Goal: Task Accomplishment & Management: Complete application form

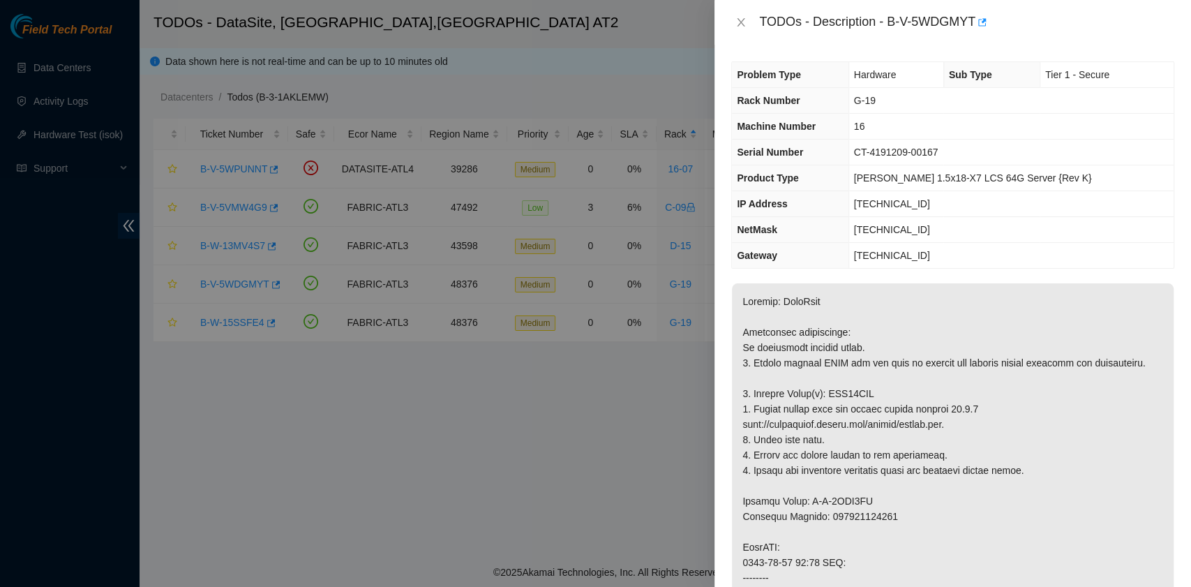
scroll to position [465, 0]
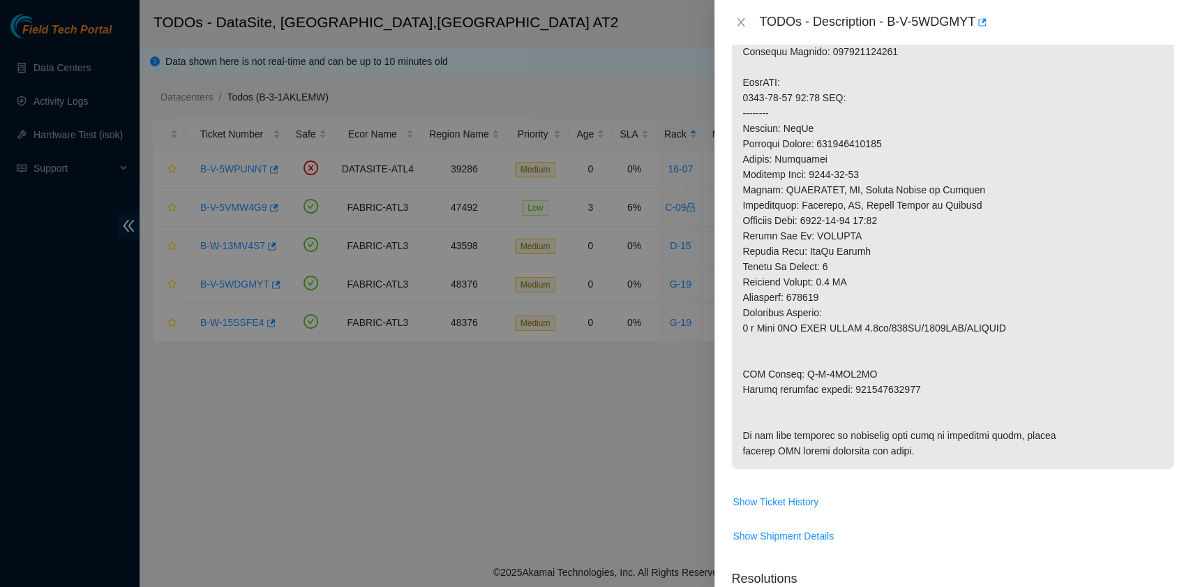
click at [1118, 288] on p at bounding box center [953, 144] width 442 height 650
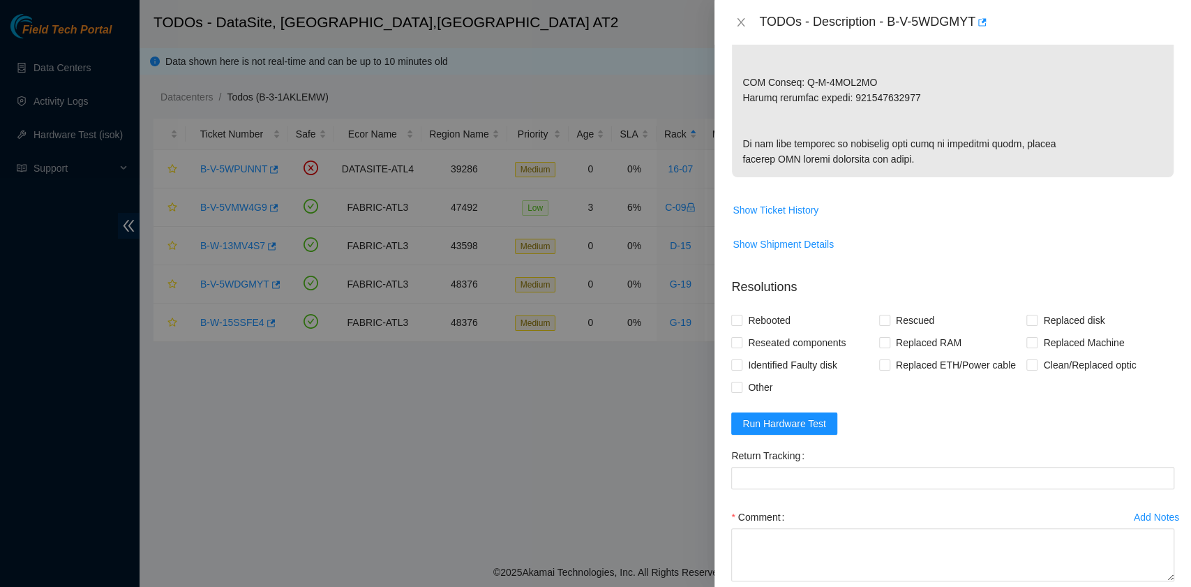
scroll to position [906, 0]
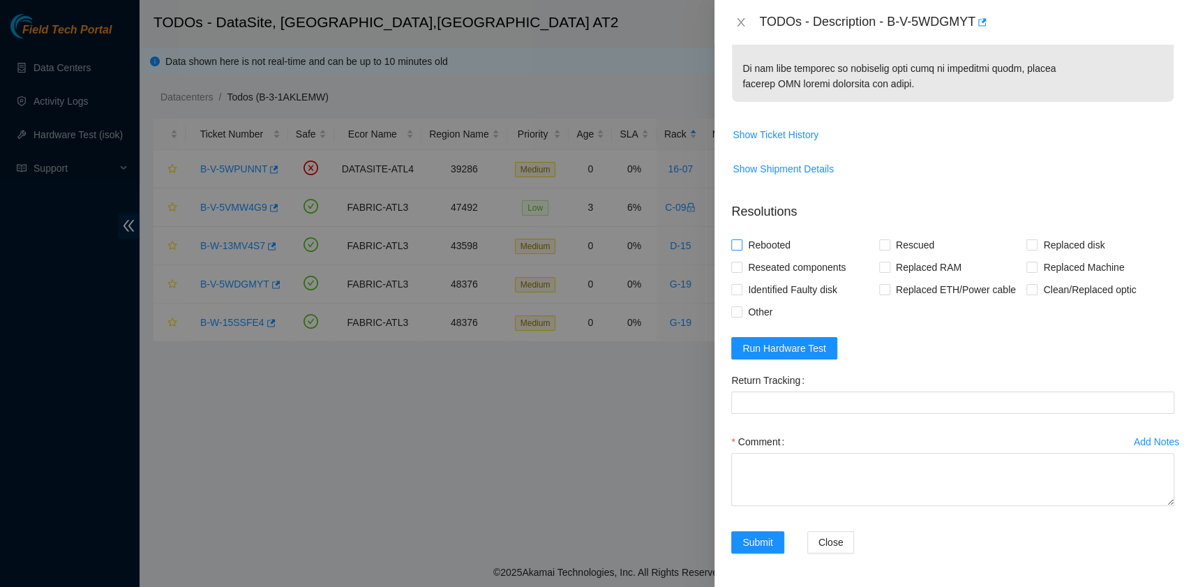
click at [749, 245] on span "Rebooted" at bounding box center [769, 245] width 54 height 22
click at [741, 245] on input "Rebooted" at bounding box center [736, 244] width 10 height 10
checkbox input "true"
click at [903, 243] on span "Rescued" at bounding box center [915, 245] width 50 height 22
click at [889, 243] on input "Rescued" at bounding box center [884, 244] width 10 height 10
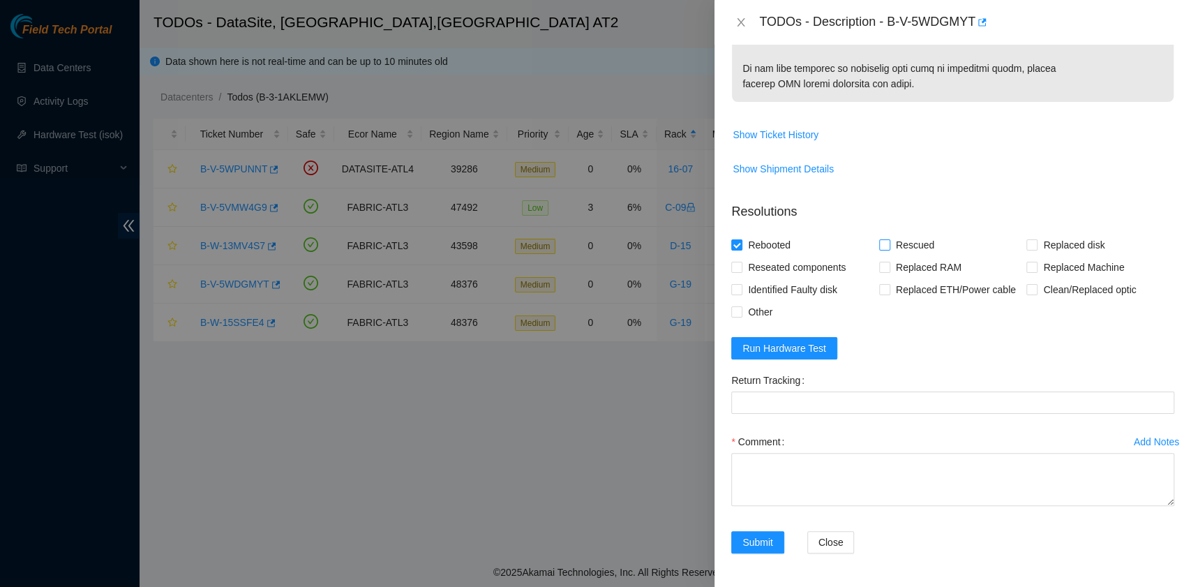
checkbox input "true"
click at [1026, 241] on input "Replaced disk" at bounding box center [1031, 244] width 10 height 10
checkbox input "true"
click at [807, 349] on span "Run Hardware Test" at bounding box center [784, 347] width 84 height 15
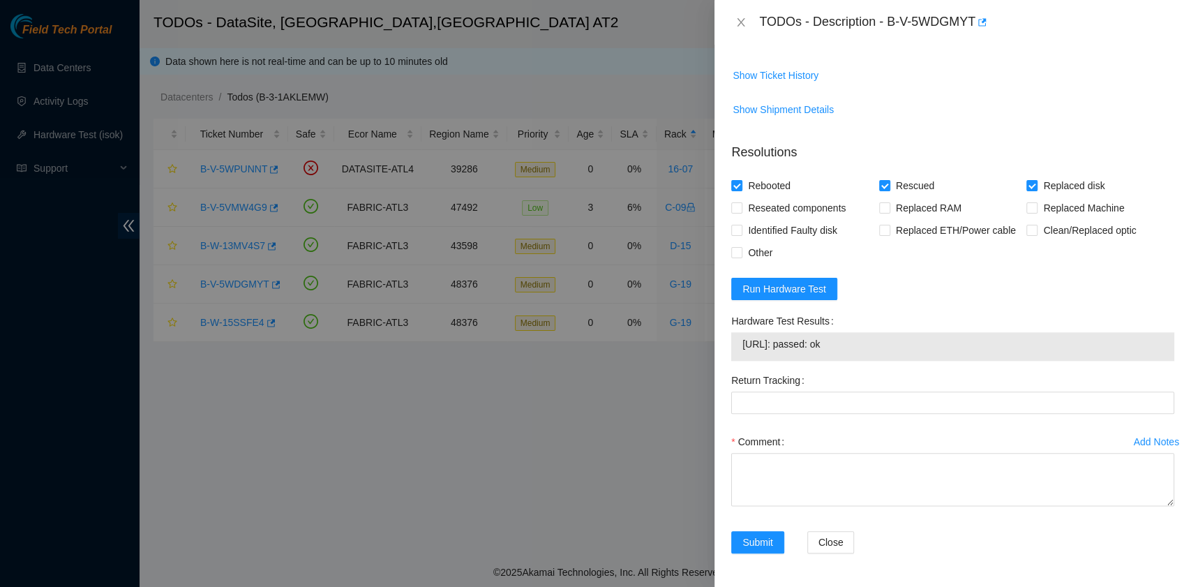
scroll to position [965, 0]
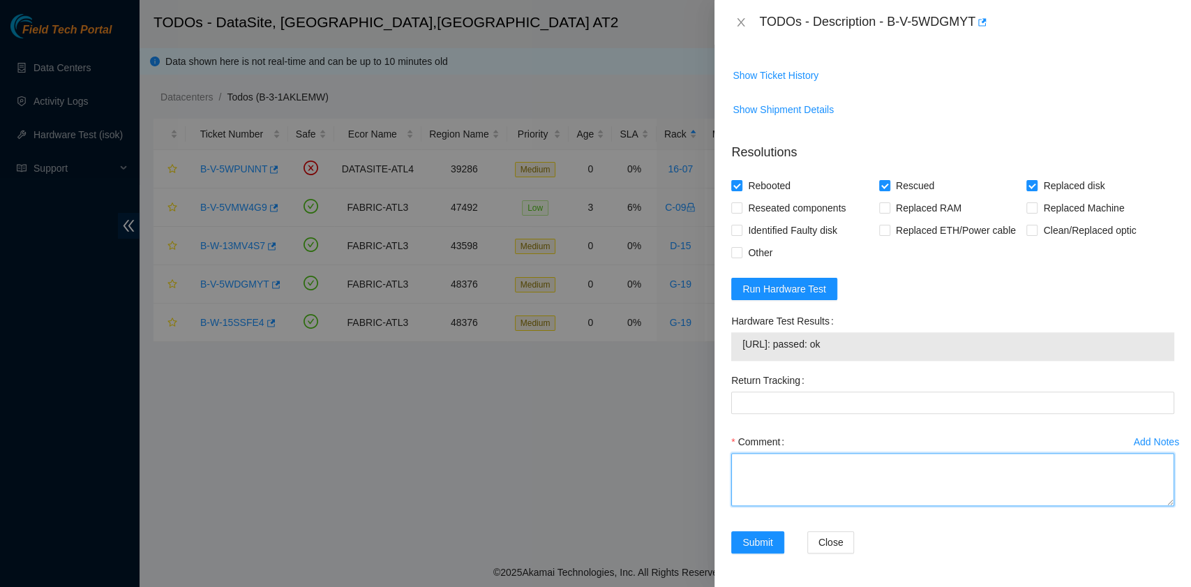
click at [766, 477] on textarea "Comment" at bounding box center [952, 479] width 443 height 53
paste textarea "B-V-5WDGMYT rack# G-19 machine# 19 Replaced drive WJG09TGY with Z1Z7K8EG Return…"
drag, startPoint x: 911, startPoint y: 470, endPoint x: 847, endPoint y: 470, distance: 64.2
click at [847, 470] on textarea "B-V-5WDGMYT rack# G-19 machine# 19 Replaced drive WJG09TGY with Z1Z7K8EG Return…" at bounding box center [952, 479] width 443 height 53
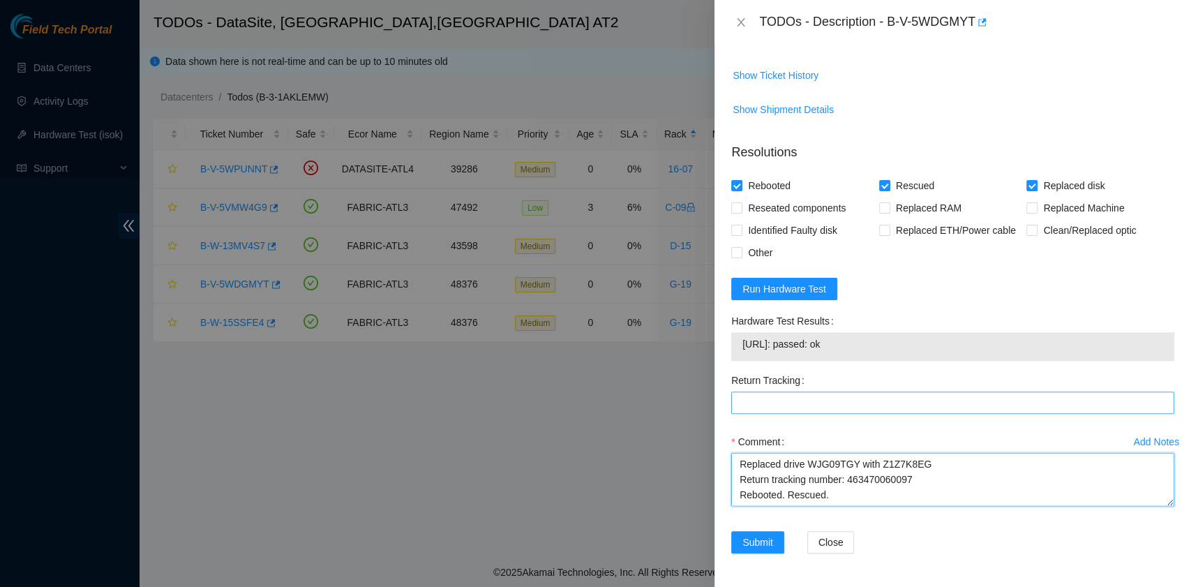
type textarea "B-V-5WDGMYT rack# G-19 machine# 19 Replaced drive WJG09TGY with Z1Z7K8EG Return…"
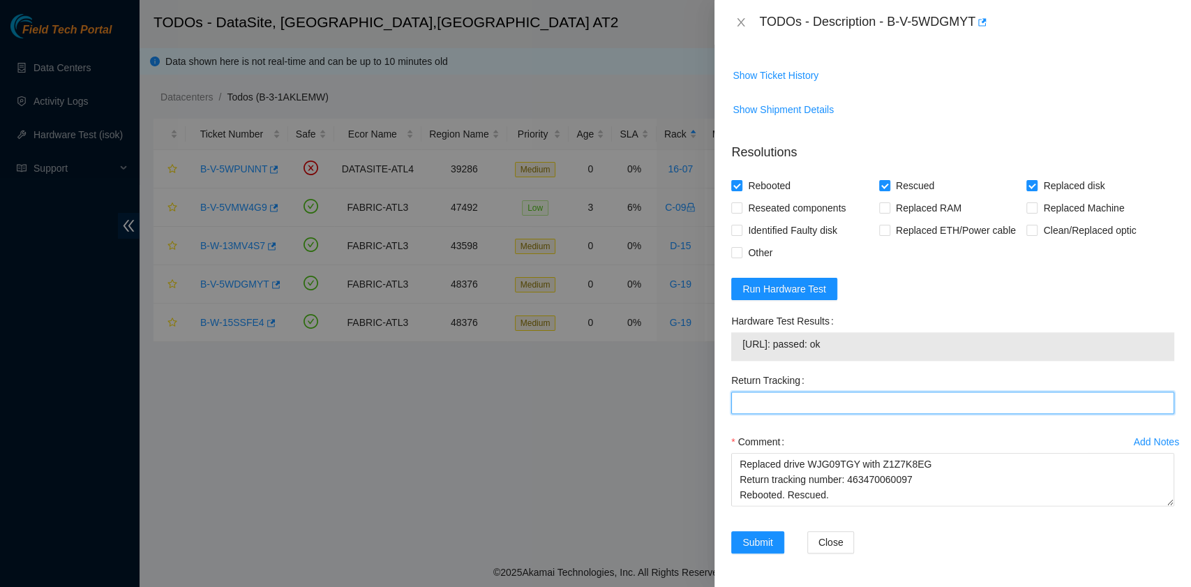
click at [830, 399] on Tracking "Return Tracking" at bounding box center [952, 402] width 443 height 22
paste Tracking "463470060097"
type Tracking "463470060097"
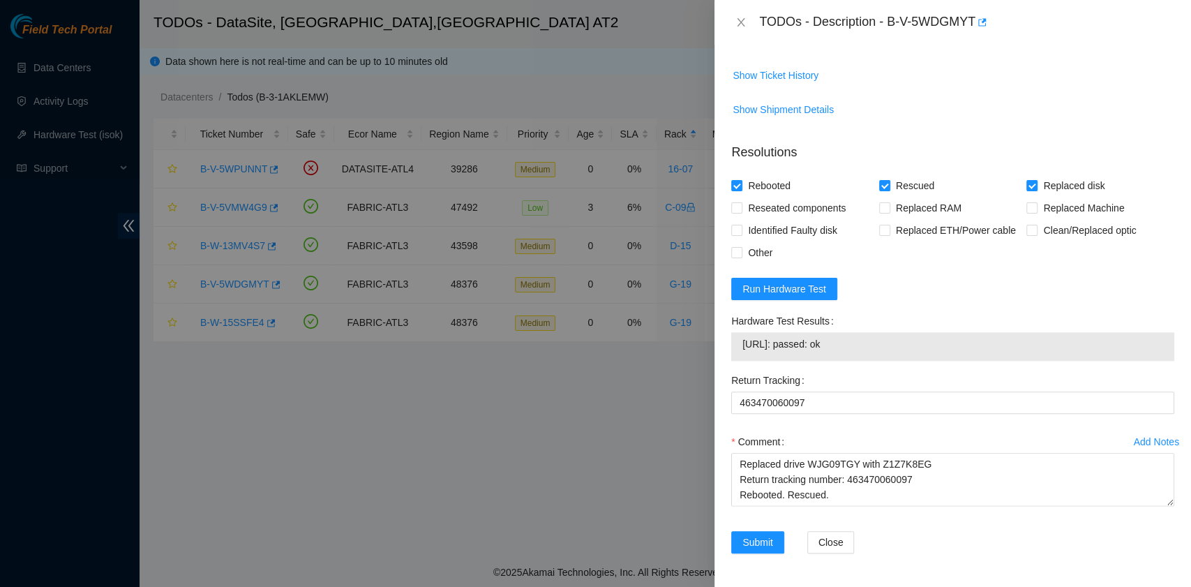
drag, startPoint x: 867, startPoint y: 347, endPoint x: 734, endPoint y: 347, distance: 133.3
click at [734, 347] on div "[URL]: passed: ok" at bounding box center [952, 346] width 443 height 29
copy tbody "[URL]: passed: ok"
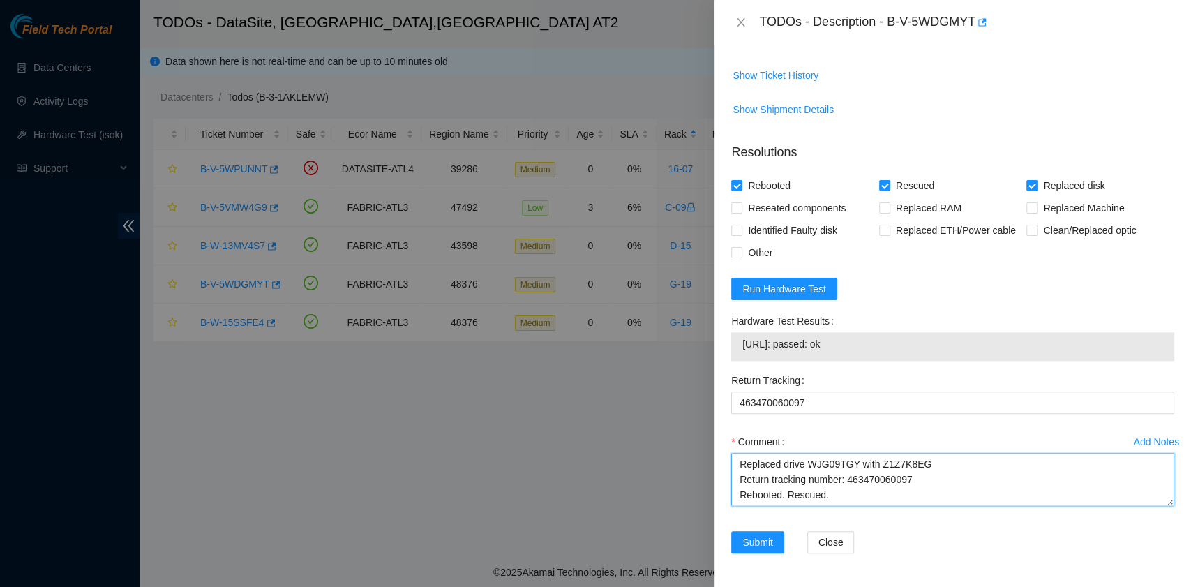
click at [763, 495] on textarea "B-V-5WDGMYT rack# G-19 machine# 19 Replaced drive WJG09TGY with Z1Z7K8EG Return…" at bounding box center [952, 479] width 443 height 53
paste textarea "[URL]: passed: ok"
type textarea "B-V-5WDGMYT rack# G-19 machine# 19 Replaced drive WJG09TGY with Z1Z7K8EG Return…"
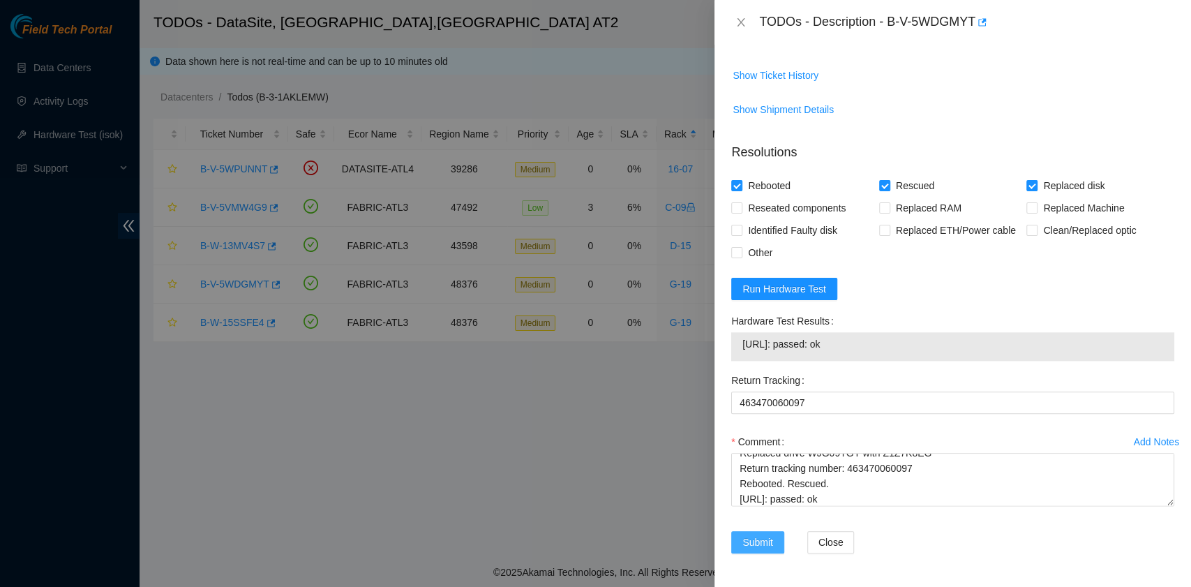
click at [744, 546] on span "Submit" at bounding box center [757, 541] width 31 height 15
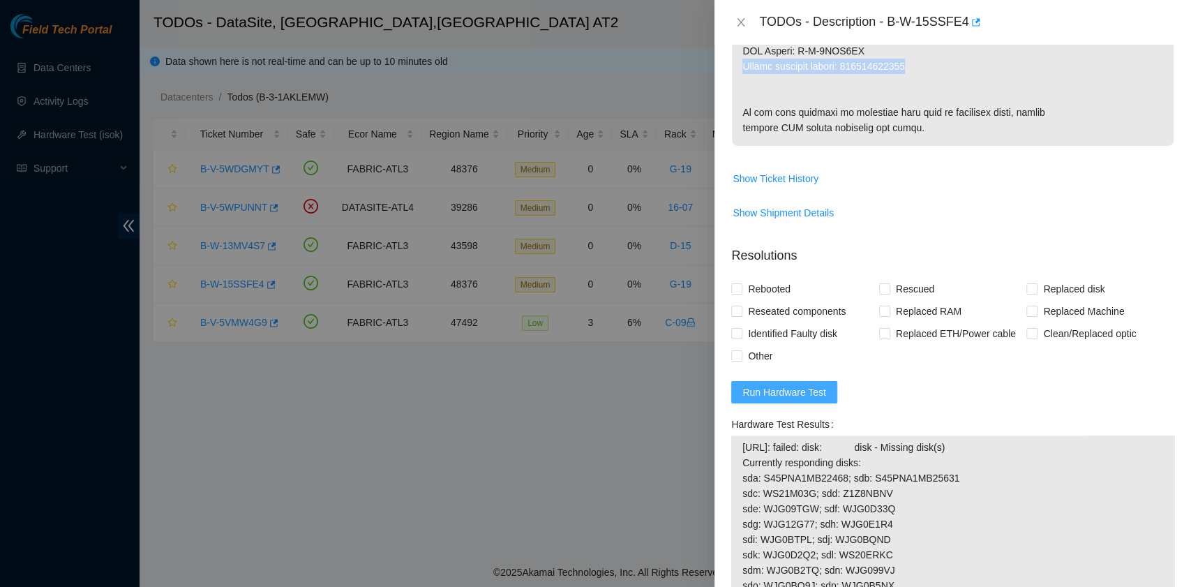
scroll to position [744, 0]
click at [767, 285] on span "Rebooted" at bounding box center [769, 287] width 54 height 22
click at [741, 285] on input "Rebooted" at bounding box center [736, 286] width 10 height 10
checkbox input "true"
click at [879, 287] on input "Rescued" at bounding box center [884, 286] width 10 height 10
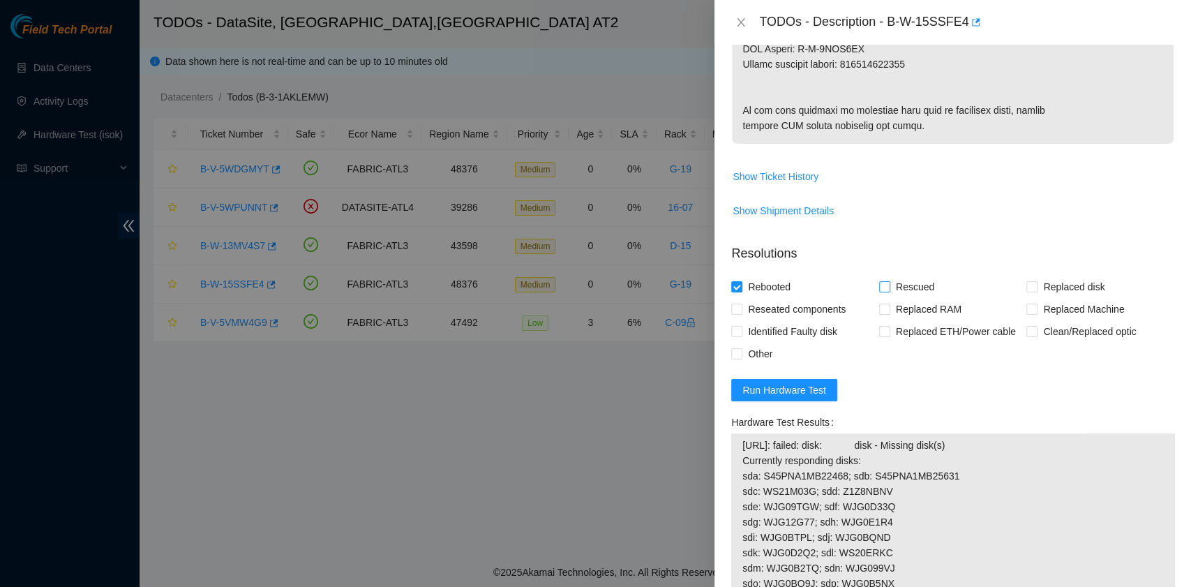
checkbox input "true"
click at [1028, 287] on span at bounding box center [1031, 286] width 11 height 11
click at [1028, 287] on input "Replaced disk" at bounding box center [1031, 286] width 10 height 10
checkbox input "true"
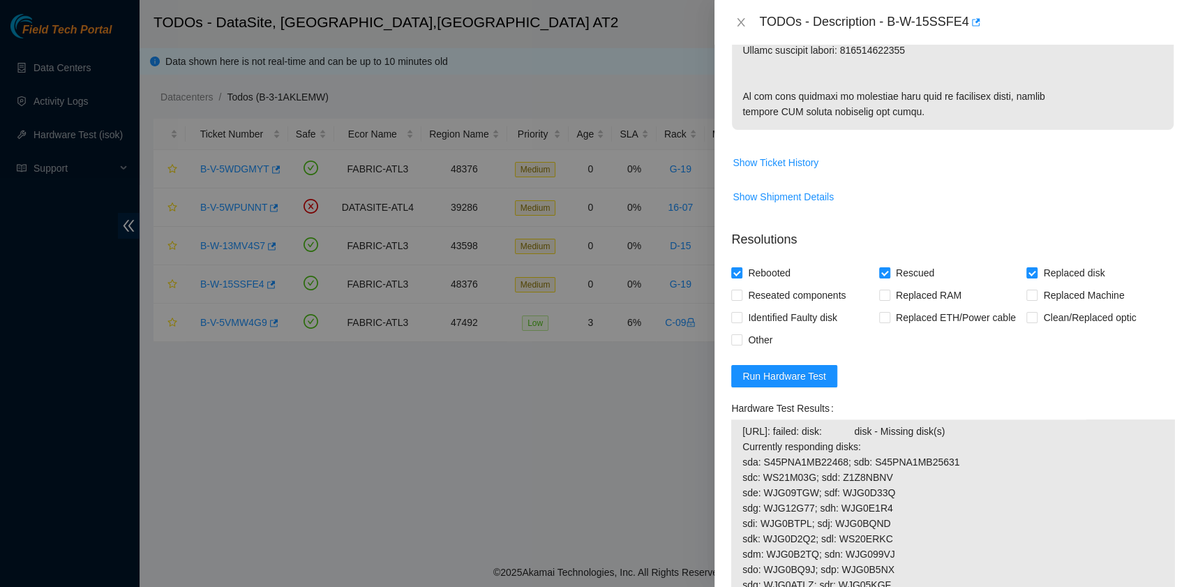
scroll to position [930, 0]
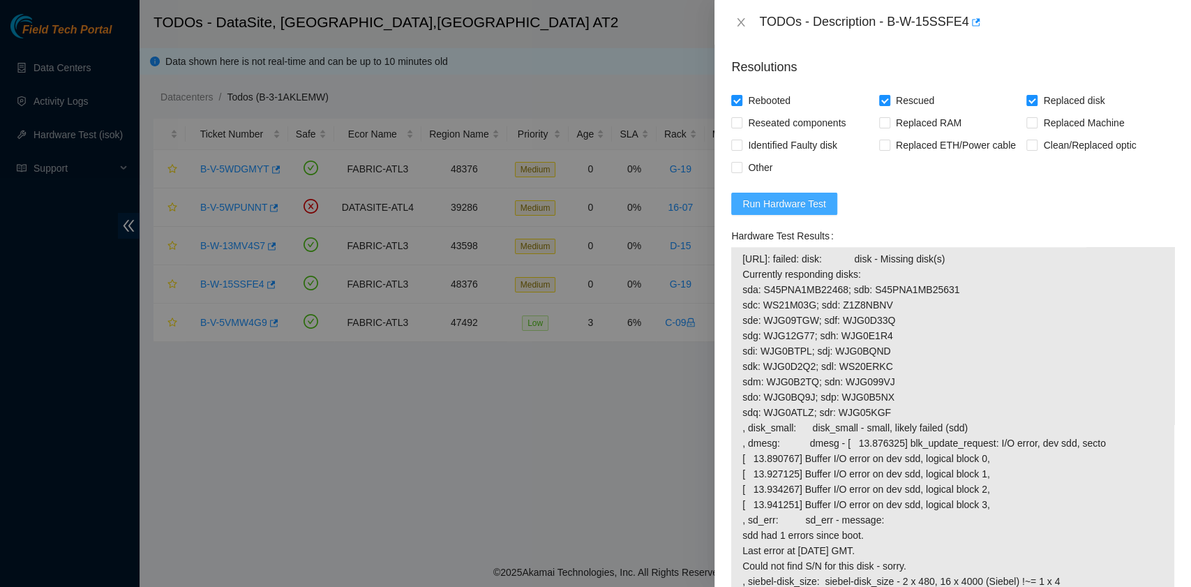
click at [812, 207] on span "Run Hardware Test" at bounding box center [784, 203] width 84 height 15
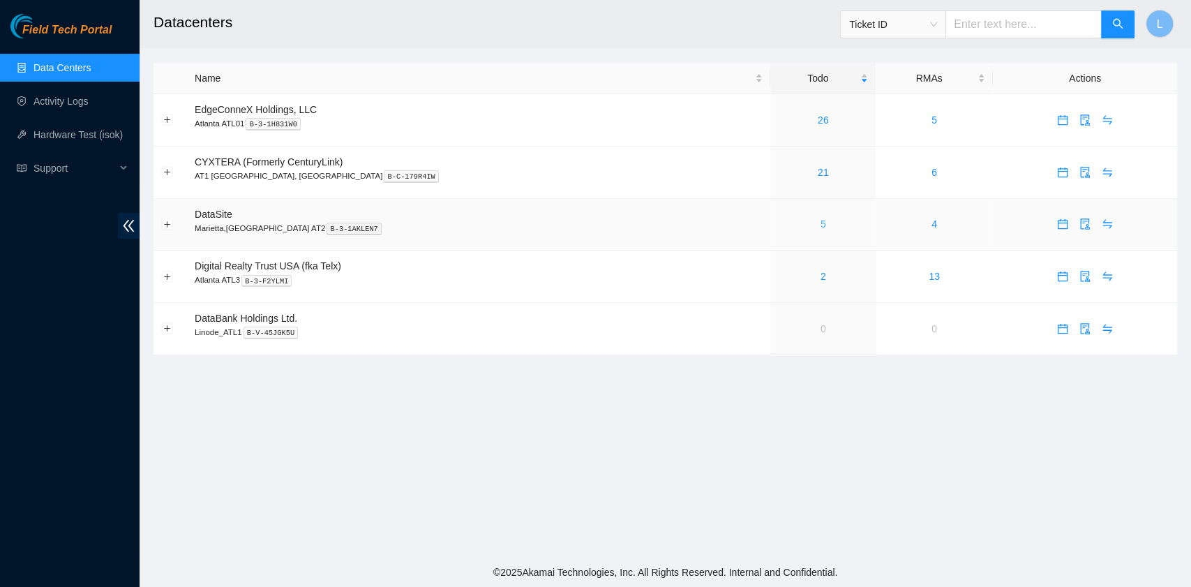
click at [820, 227] on link "5" at bounding box center [823, 223] width 6 height 11
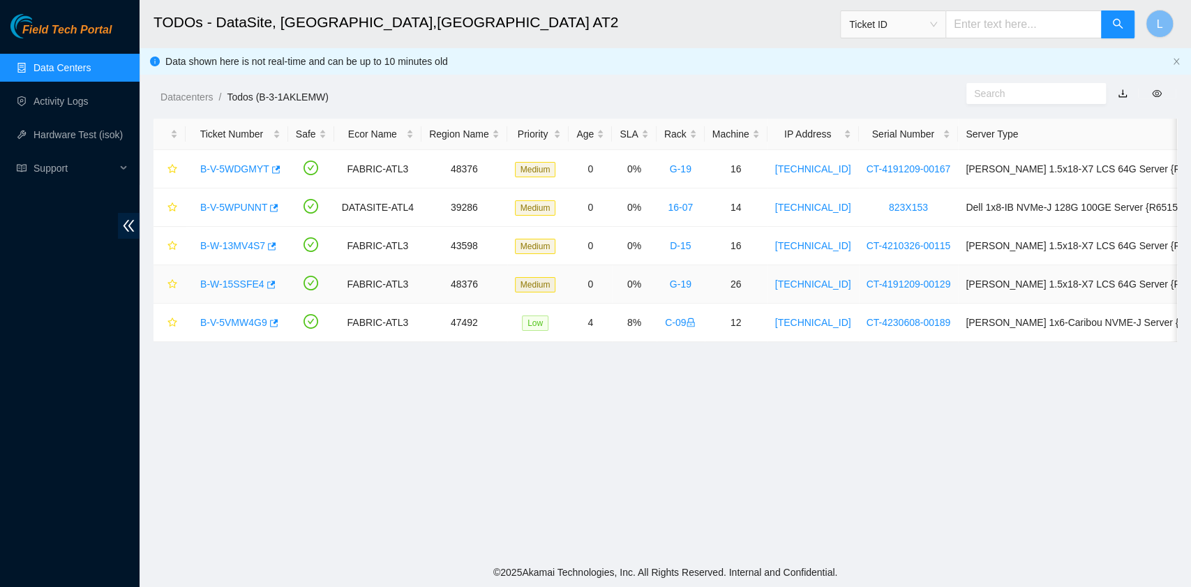
click at [233, 282] on link "B-W-15SSFE4" at bounding box center [232, 283] width 64 height 11
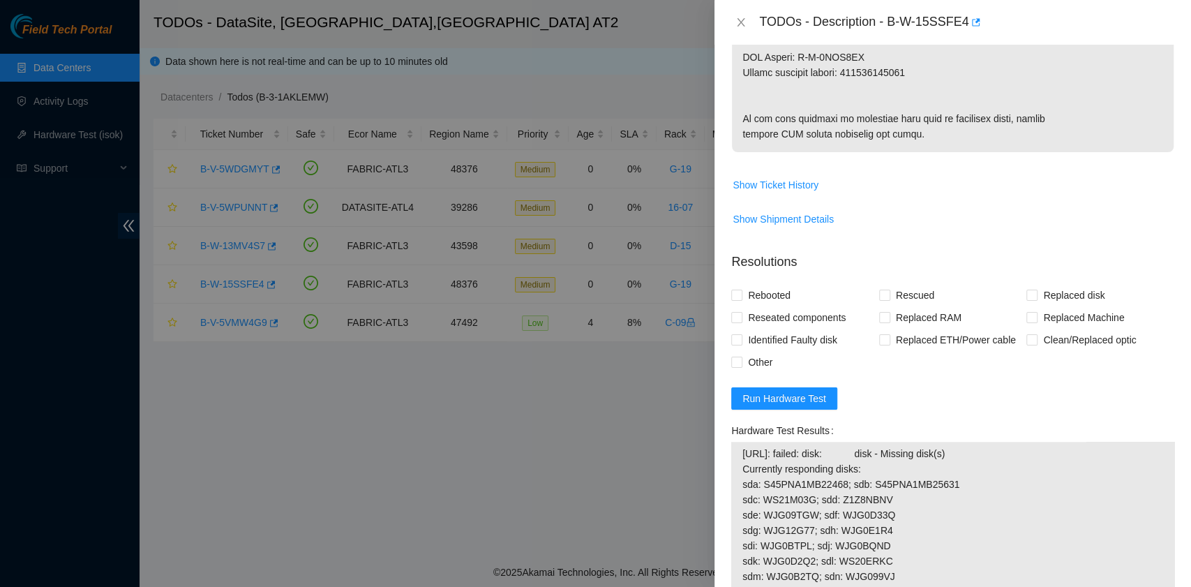
scroll to position [837, 0]
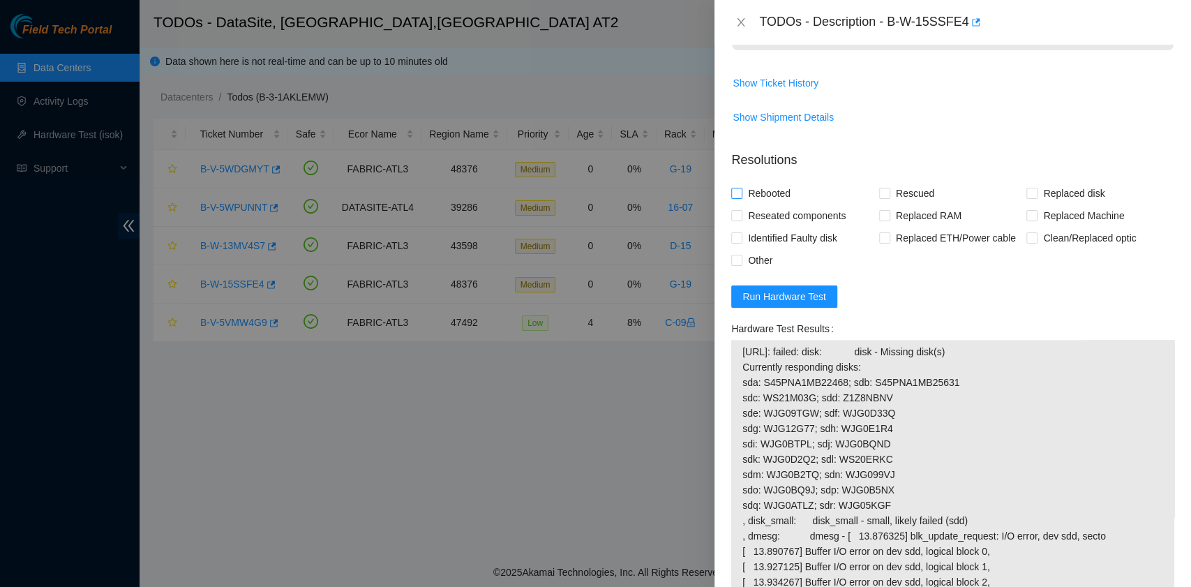
click at [779, 186] on span "Rebooted" at bounding box center [769, 193] width 54 height 22
click at [741, 188] on input "Rebooted" at bounding box center [736, 193] width 10 height 10
checkbox input "true"
click at [880, 193] on input "Rescued" at bounding box center [884, 193] width 10 height 10
checkbox input "true"
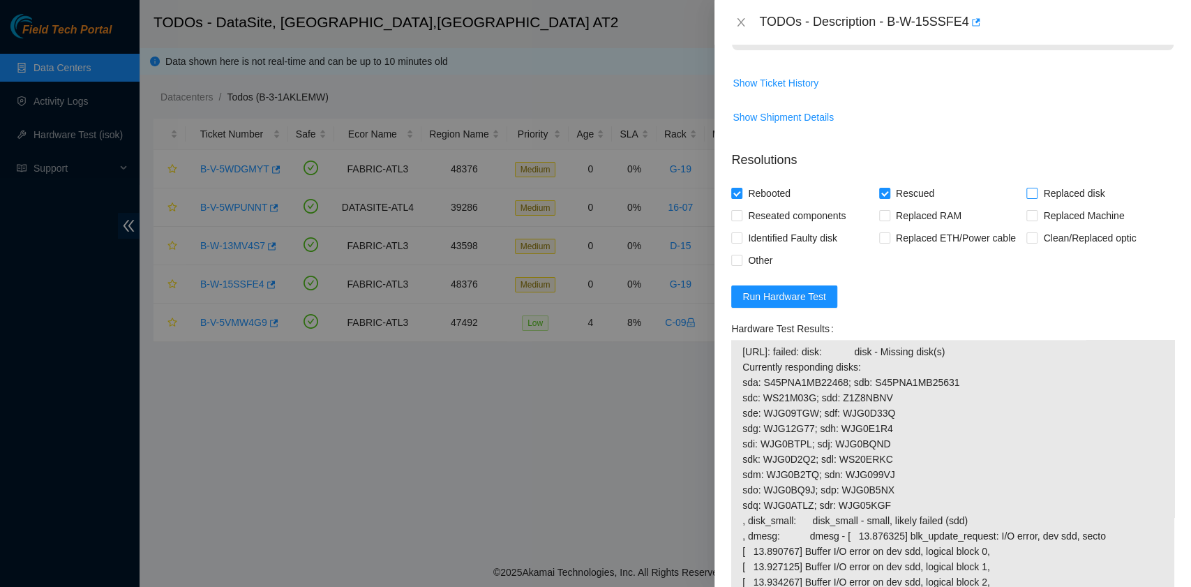
click at [1037, 191] on span "Replaced disk" at bounding box center [1073, 193] width 73 height 22
click at [1028, 191] on input "Replaced disk" at bounding box center [1031, 193] width 10 height 10
checkbox input "true"
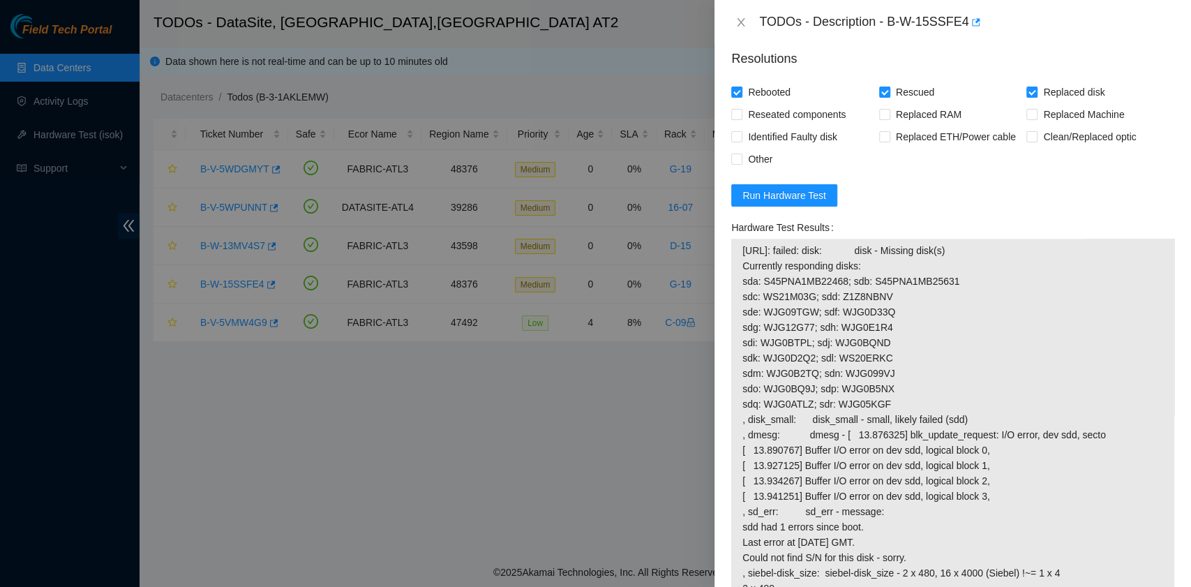
scroll to position [936, 0]
click at [806, 202] on span "Run Hardware Test" at bounding box center [784, 197] width 84 height 15
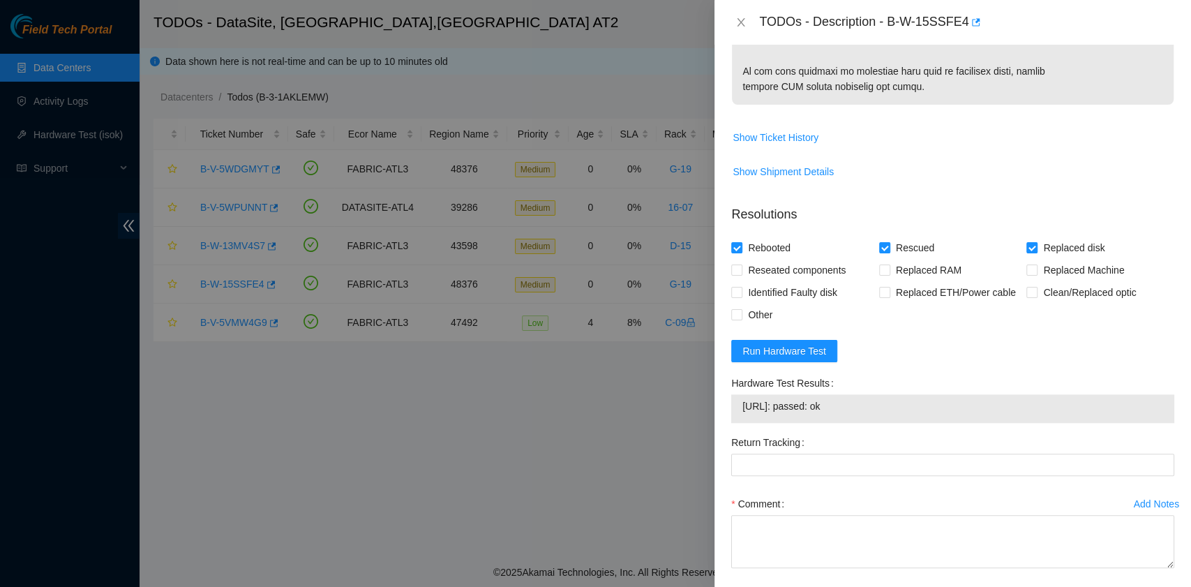
scroll to position [842, 0]
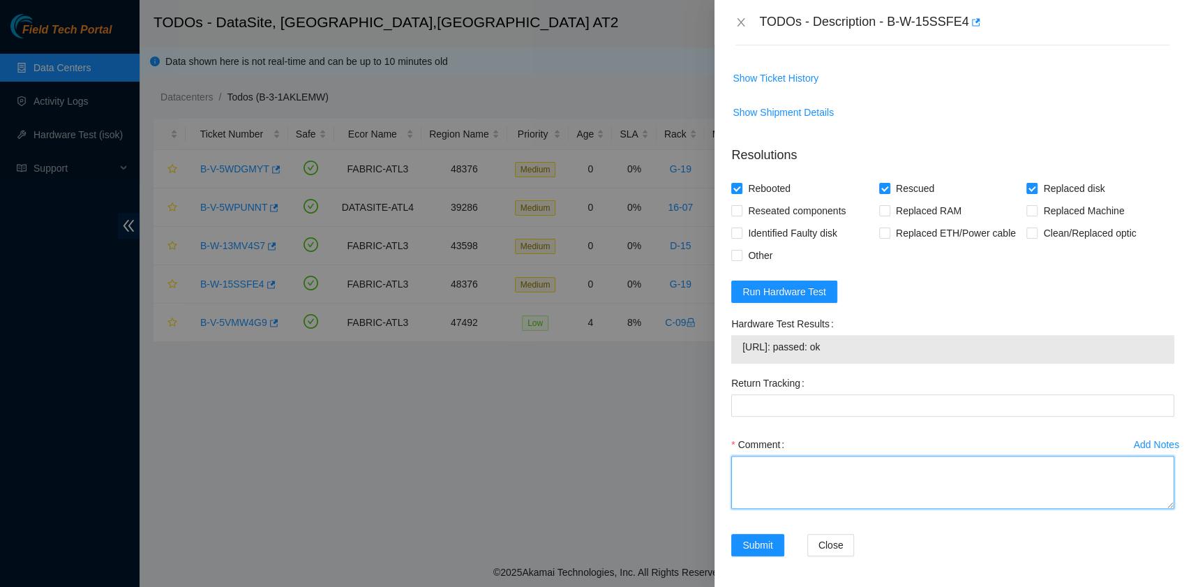
click at [794, 484] on textarea "Comment" at bounding box center [952, 482] width 443 height 53
paste textarea "B-W-15SSFE4 rack# G-19 machine# 26 Replaced disk Z1Z8NBNV with Z1Z7M7Y2 Return …"
drag, startPoint x: 918, startPoint y: 472, endPoint x: 845, endPoint y: 470, distance: 73.3
click at [845, 470] on textarea "B-W-15SSFE4 rack# G-19 machine# 26 Replaced disk Z1Z8NBNV with Z1Z7M7Y2 Return …" at bounding box center [952, 482] width 443 height 53
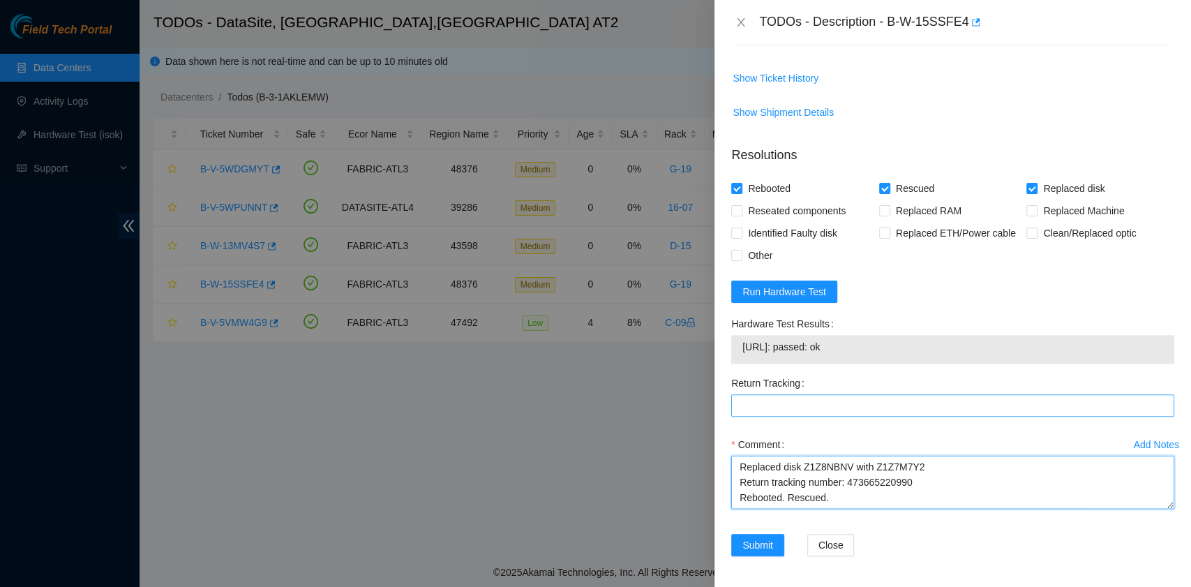
type textarea "B-W-15SSFE4 rack# G-19 machine# 26 Replaced disk Z1Z8NBNV with Z1Z7M7Y2 Return …"
click at [825, 401] on Tracking "Return Tracking" at bounding box center [952, 405] width 443 height 22
paste Tracking "473665220990"
type Tracking "473665220990"
drag, startPoint x: 862, startPoint y: 343, endPoint x: 741, endPoint y: 342, distance: 121.4
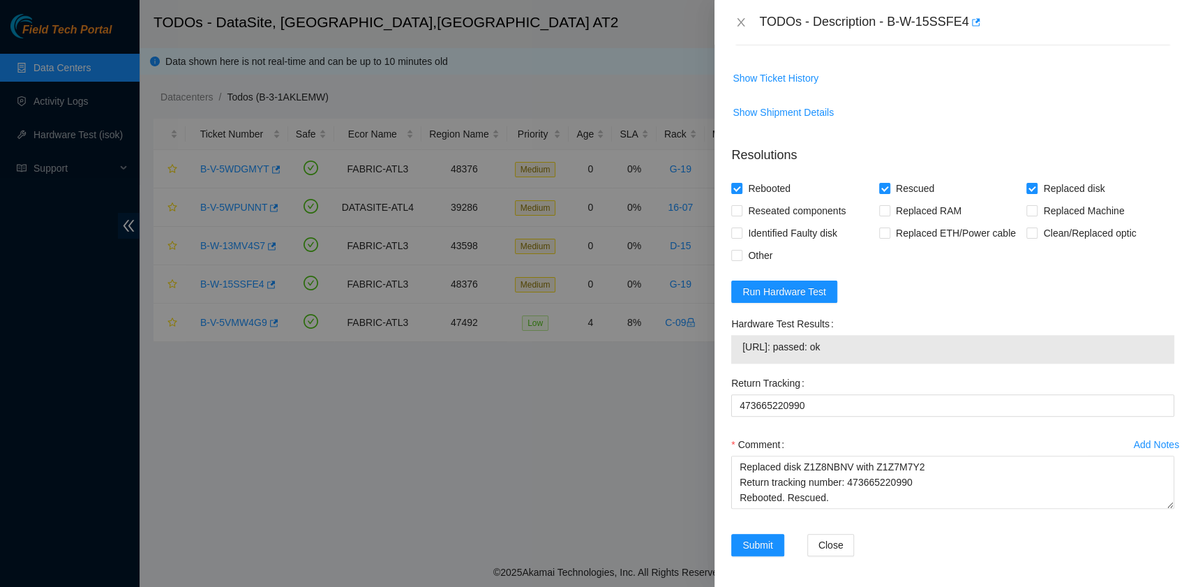
click at [741, 342] on div "23.42.151.125: passed: ok" at bounding box center [952, 349] width 443 height 29
copy tbody "23.42.151.125: passed: ok"
click at [781, 497] on textarea "B-W-15SSFE4 rack# G-19 machine# 26 Replaced disk Z1Z8NBNV with Z1Z7M7Y2 Return …" at bounding box center [952, 482] width 443 height 53
paste textarea "23.42.151.125: passed: ok"
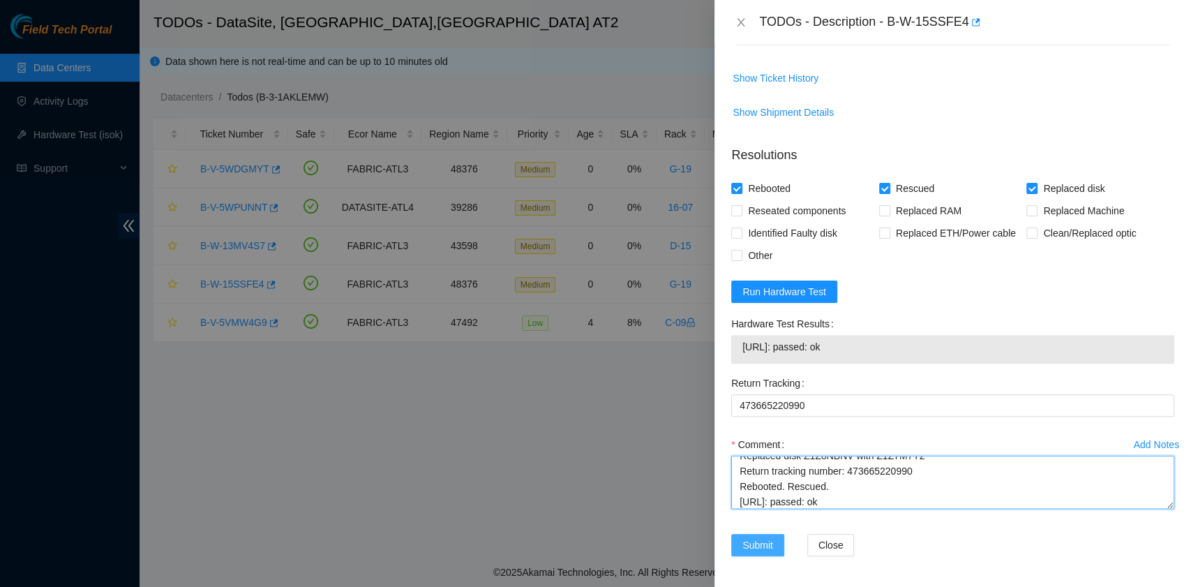
type textarea "B-W-15SSFE4 rack# G-19 machine# 26 Replaced disk Z1Z8NBNV with Z1Z7M7Y2 Return …"
click at [773, 544] on button "Submit" at bounding box center [757, 545] width 53 height 22
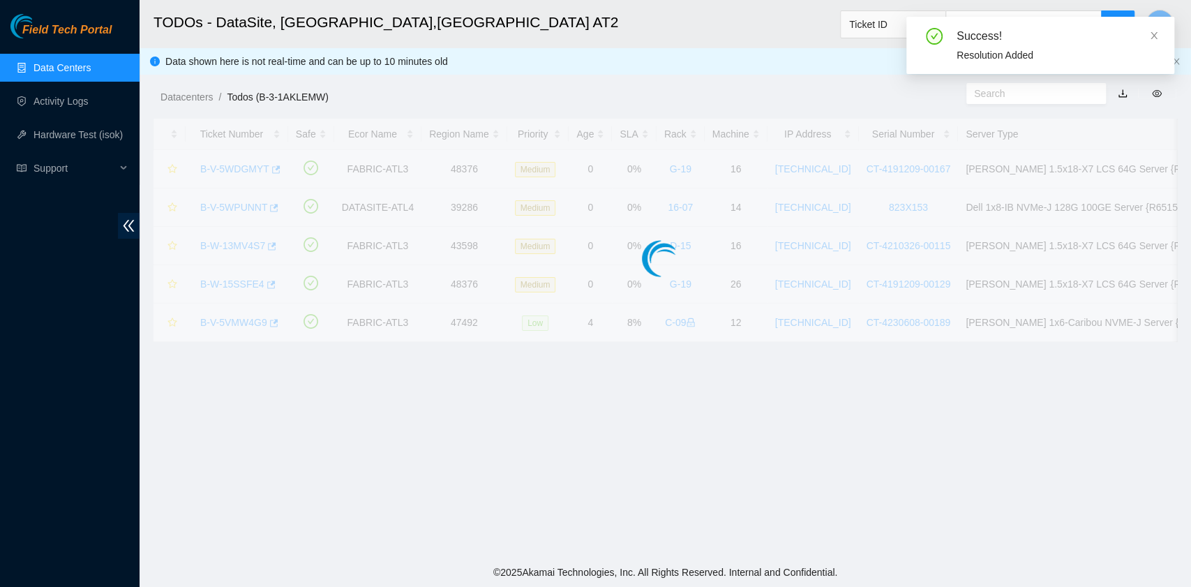
scroll to position [354, 0]
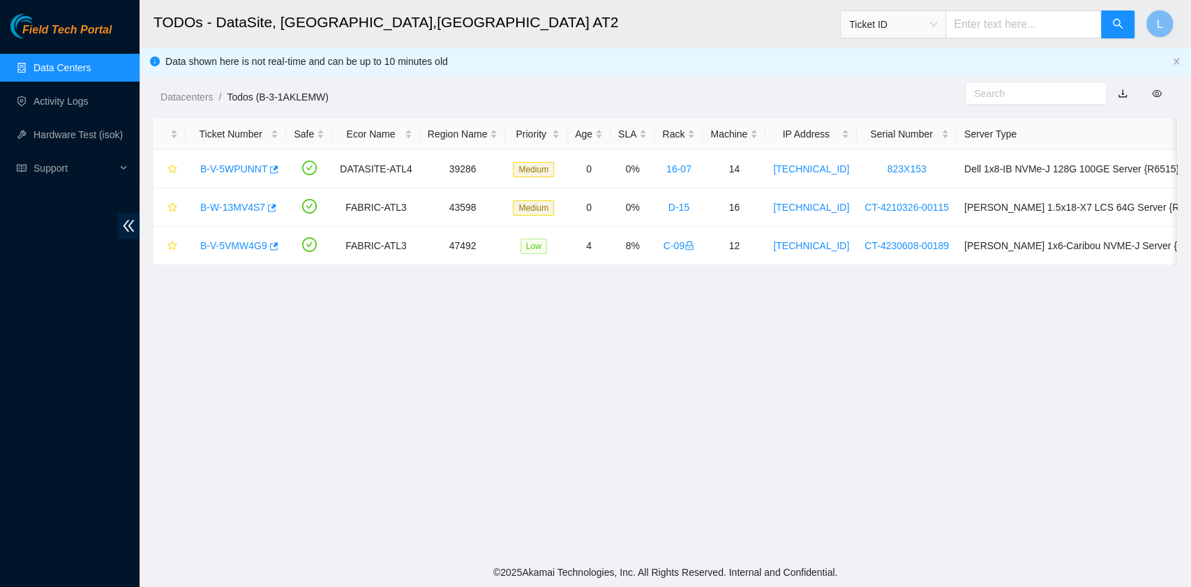
click at [1073, 514] on main "TODOs - DataSite, Marietta,GA AT2 Ticket ID L Data shown here is not real-time …" at bounding box center [665, 278] width 1051 height 557
